Goal: Task Accomplishment & Management: Manage account settings

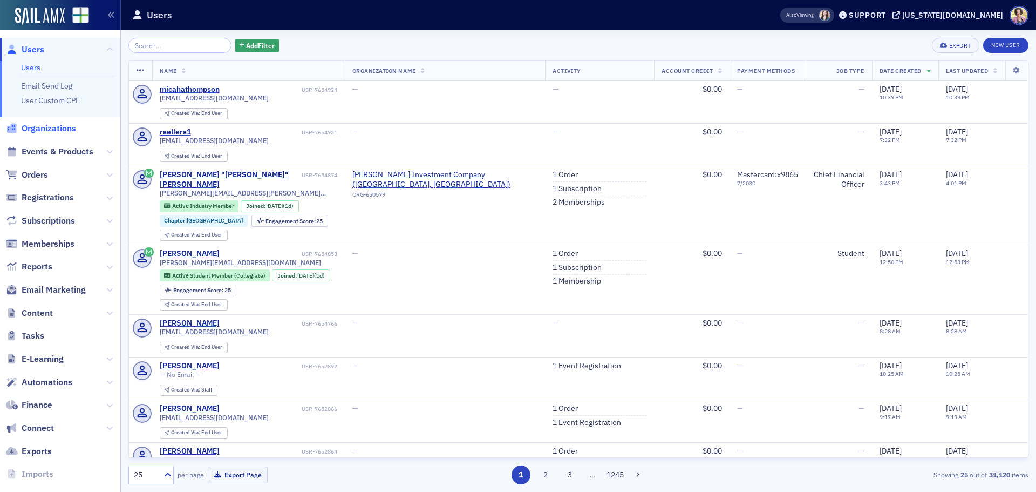
click at [59, 128] on span "Organizations" at bounding box center [49, 129] width 55 height 12
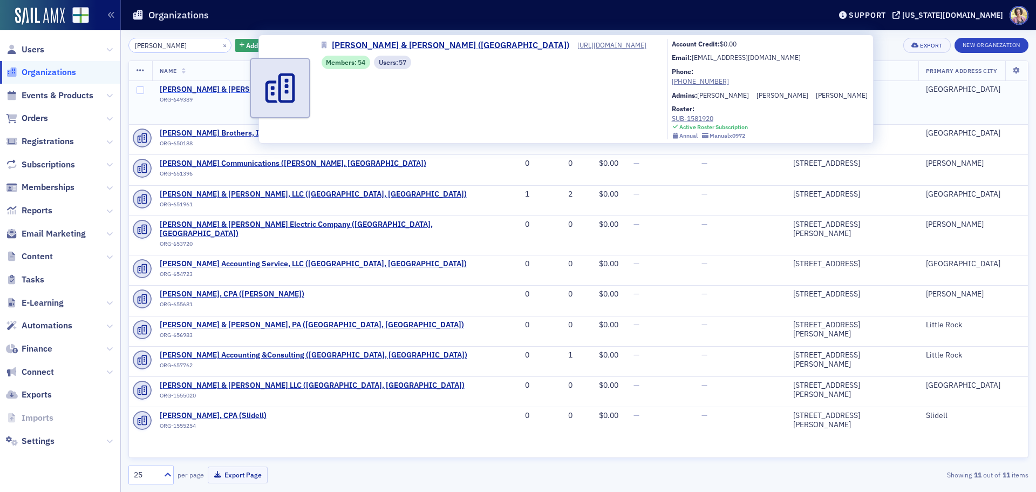
type input "Frazier"
click at [187, 89] on span "[PERSON_NAME] & [PERSON_NAME] ([GEOGRAPHIC_DATA])" at bounding box center [266, 90] width 212 height 10
select select "US"
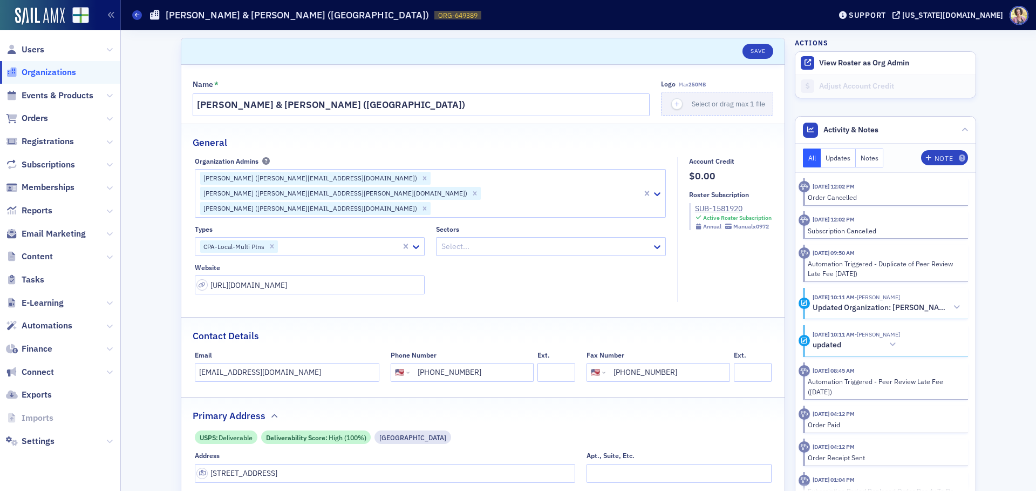
select select "US"
